Goal: Information Seeking & Learning: Learn about a topic

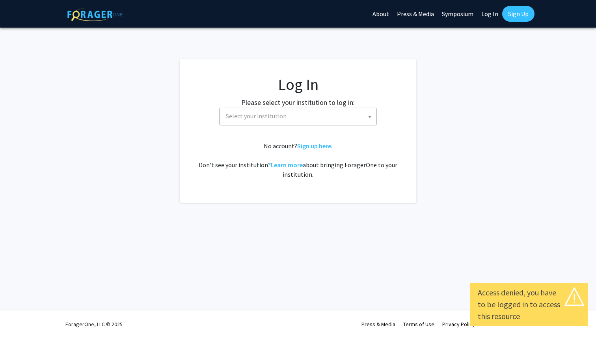
select select
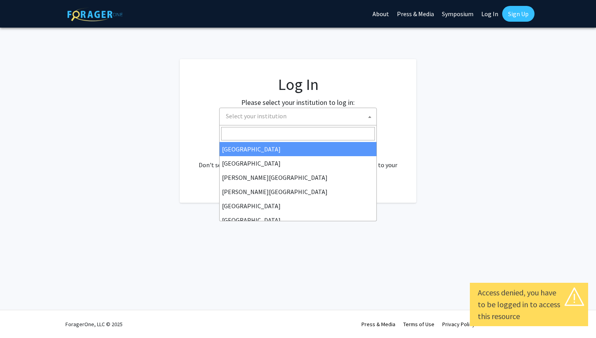
click at [303, 113] on span "Select your institution" at bounding box center [300, 116] width 154 height 16
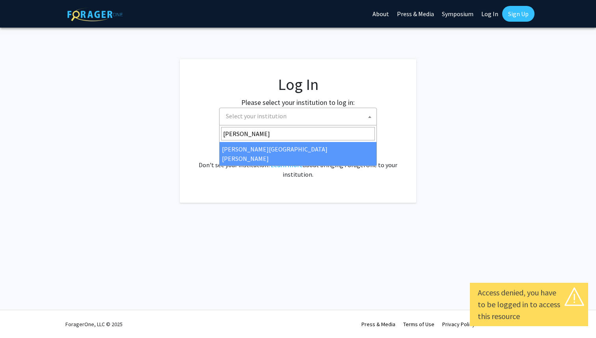
type input "[PERSON_NAME]"
select select "1"
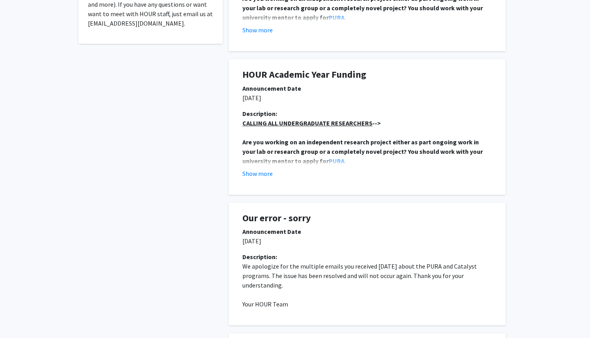
scroll to position [280, 0]
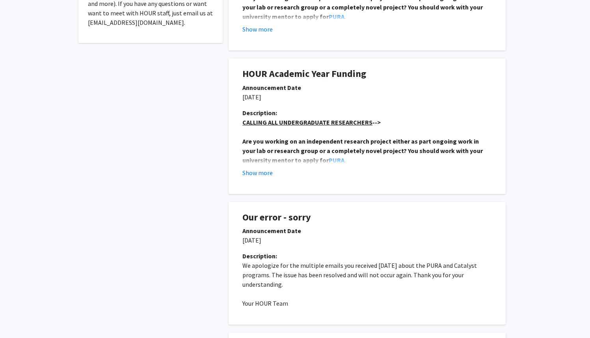
click at [313, 282] on p "We apologize for the multiple emails you received yesterday about the PURA and …" at bounding box center [366, 275] width 249 height 28
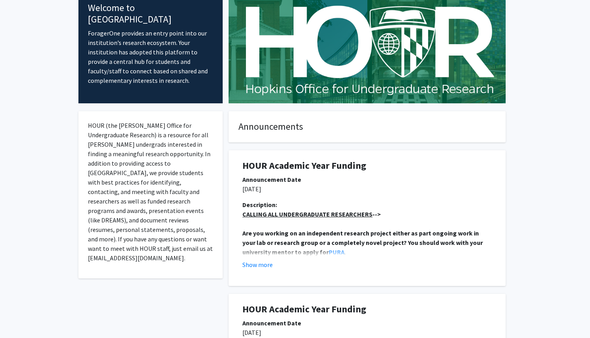
scroll to position [48, 0]
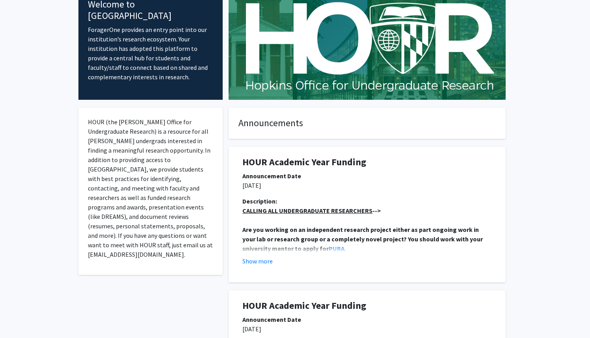
click at [265, 266] on div "Description: CALLING ALL UNDERGRADUATE RESEARCHERS --> Are you working on an in…" at bounding box center [366, 234] width 261 height 76
click at [265, 263] on button "Show more" at bounding box center [257, 260] width 30 height 9
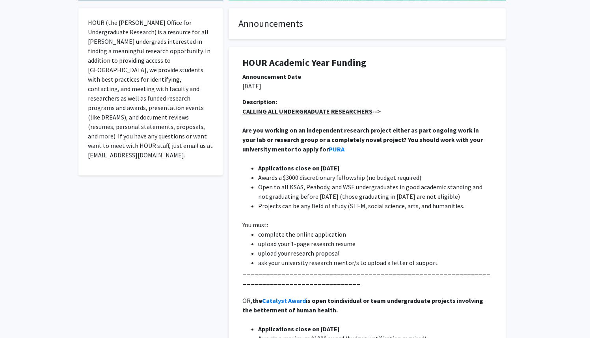
scroll to position [151, 0]
